Goal: Transaction & Acquisition: Purchase product/service

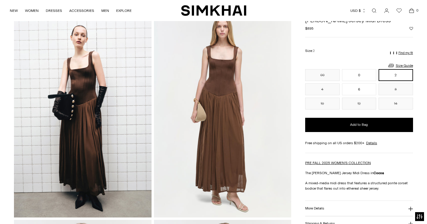
scroll to position [32, 0]
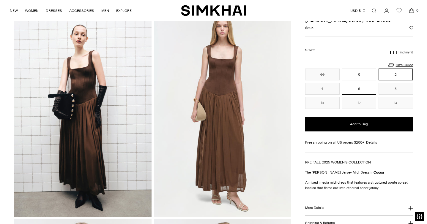
click at [363, 89] on button "6" at bounding box center [359, 89] width 34 height 12
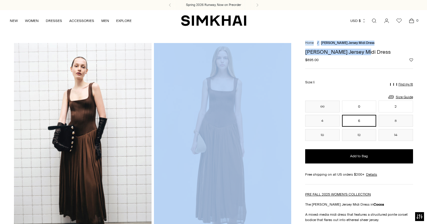
drag, startPoint x: 379, startPoint y: 53, endPoint x: 296, endPoint y: 53, distance: 83.5
click at [368, 52] on h1 "[PERSON_NAME] Jersey Midi Dress" at bounding box center [359, 51] width 108 height 5
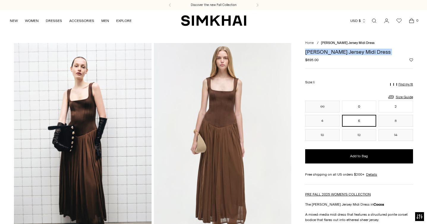
drag, startPoint x: 368, startPoint y: 52, endPoint x: 309, endPoint y: 52, distance: 58.8
click at [309, 52] on h1 "[PERSON_NAME] Jersey Midi Dress" at bounding box center [359, 51] width 108 height 5
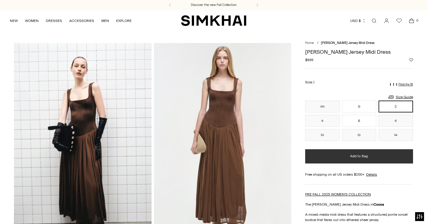
click at [362, 160] on button "Add to Bag" at bounding box center [359, 156] width 108 height 14
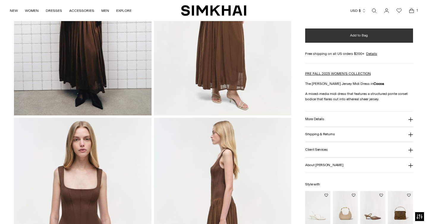
scroll to position [217, 0]
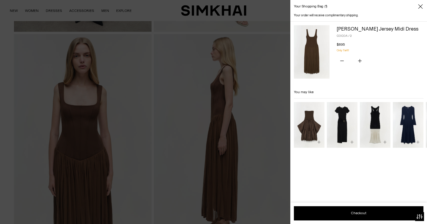
click at [249, 172] on div at bounding box center [213, 112] width 427 height 224
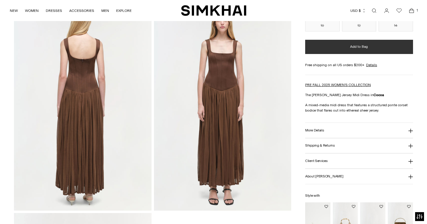
scroll to position [442, 0]
